Goal: Task Accomplishment & Management: Manage account settings

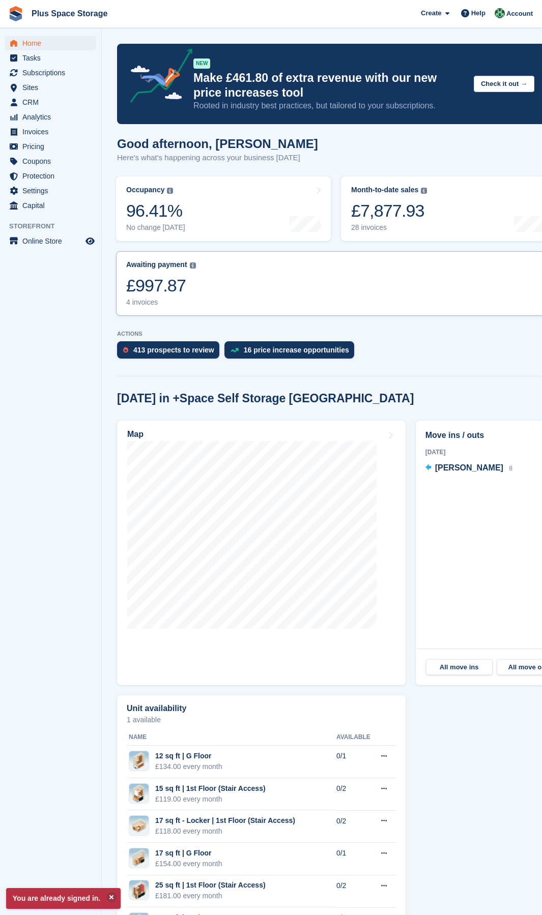
click at [277, 298] on link "Awaiting payment The total outstanding balance on all open invoices. £997.87 4 …" at bounding box center [335, 283] width 439 height 65
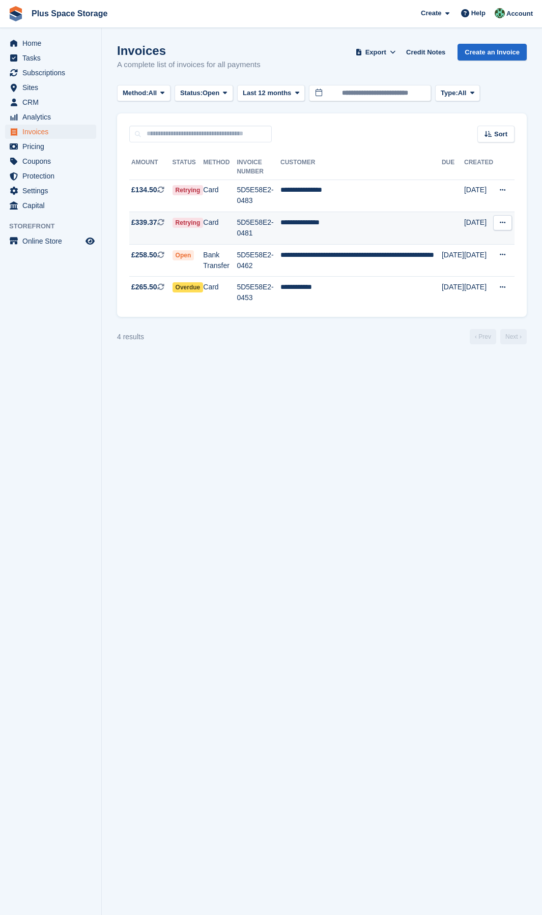
click at [502, 226] on button at bounding box center [502, 222] width 19 height 15
click at [373, 234] on td "**********" at bounding box center [360, 228] width 161 height 33
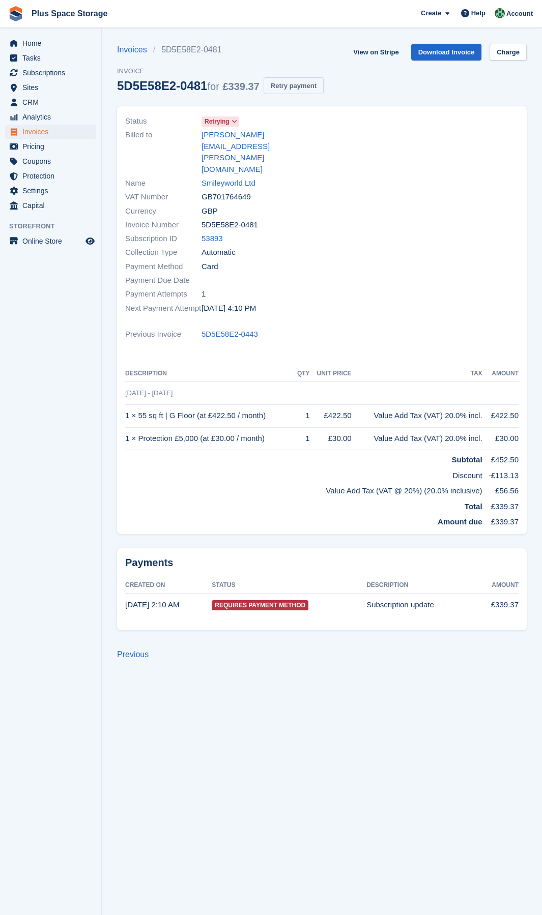
click at [298, 87] on button "Retry payment" at bounding box center [293, 85] width 60 height 17
click at [39, 48] on span "Home" at bounding box center [52, 43] width 61 height 14
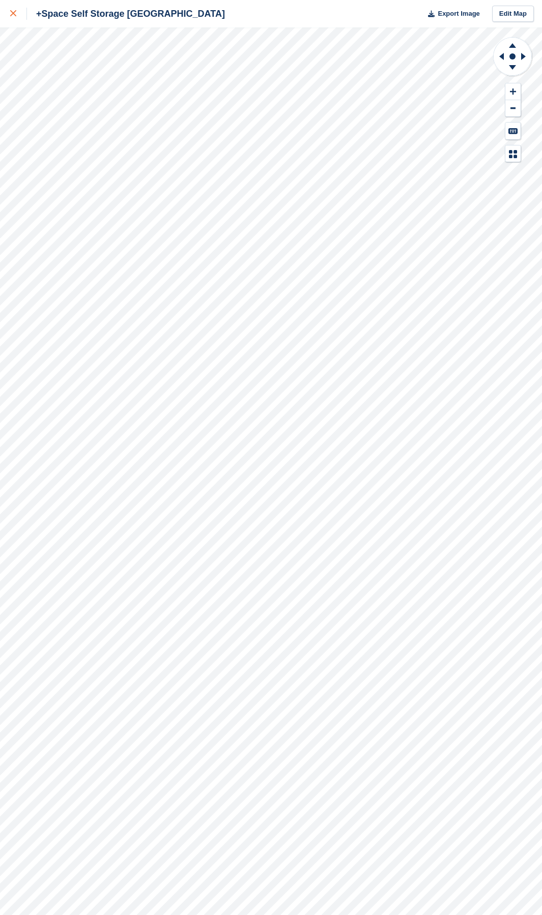
click at [11, 14] on icon at bounding box center [13, 13] width 6 height 6
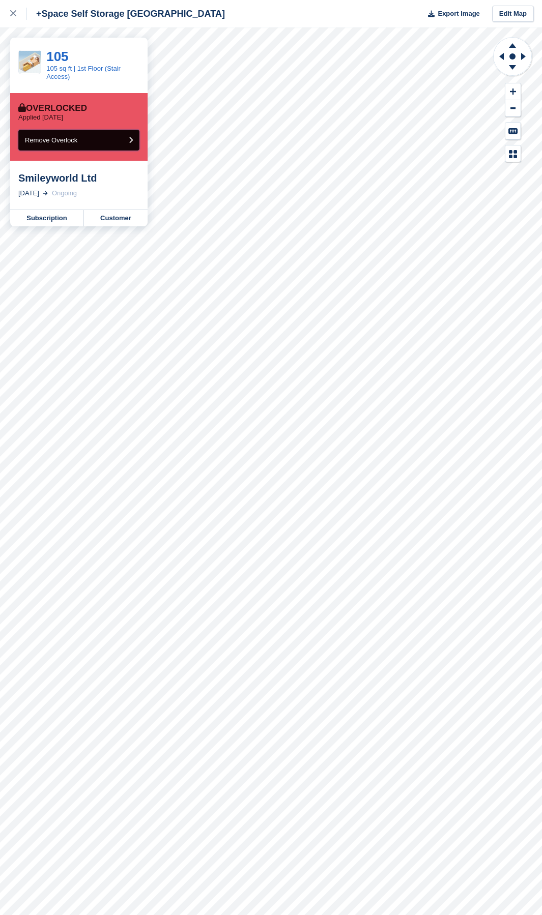
click at [66, 140] on span "Remove Overlock" at bounding box center [51, 140] width 52 height 8
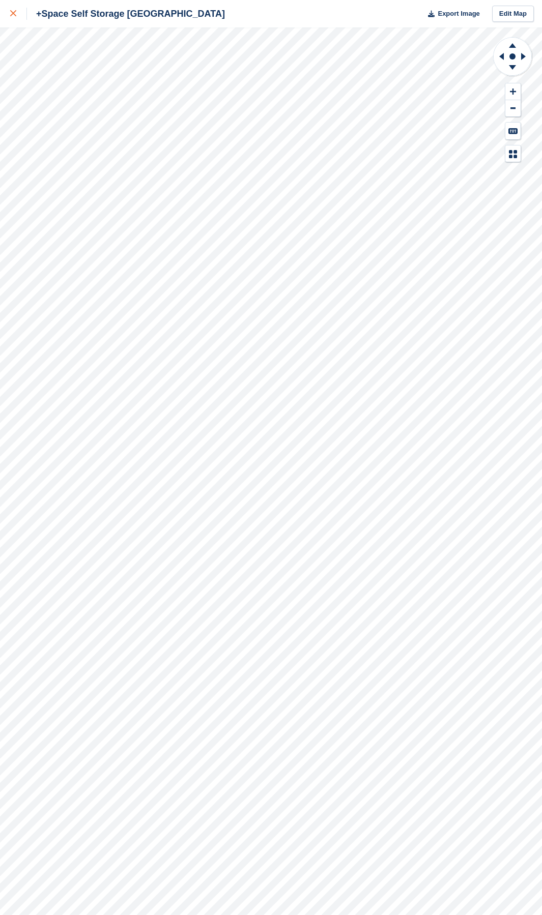
click at [0, 5] on link at bounding box center [13, 13] width 27 height 27
